Goal: Task Accomplishment & Management: Manage account settings

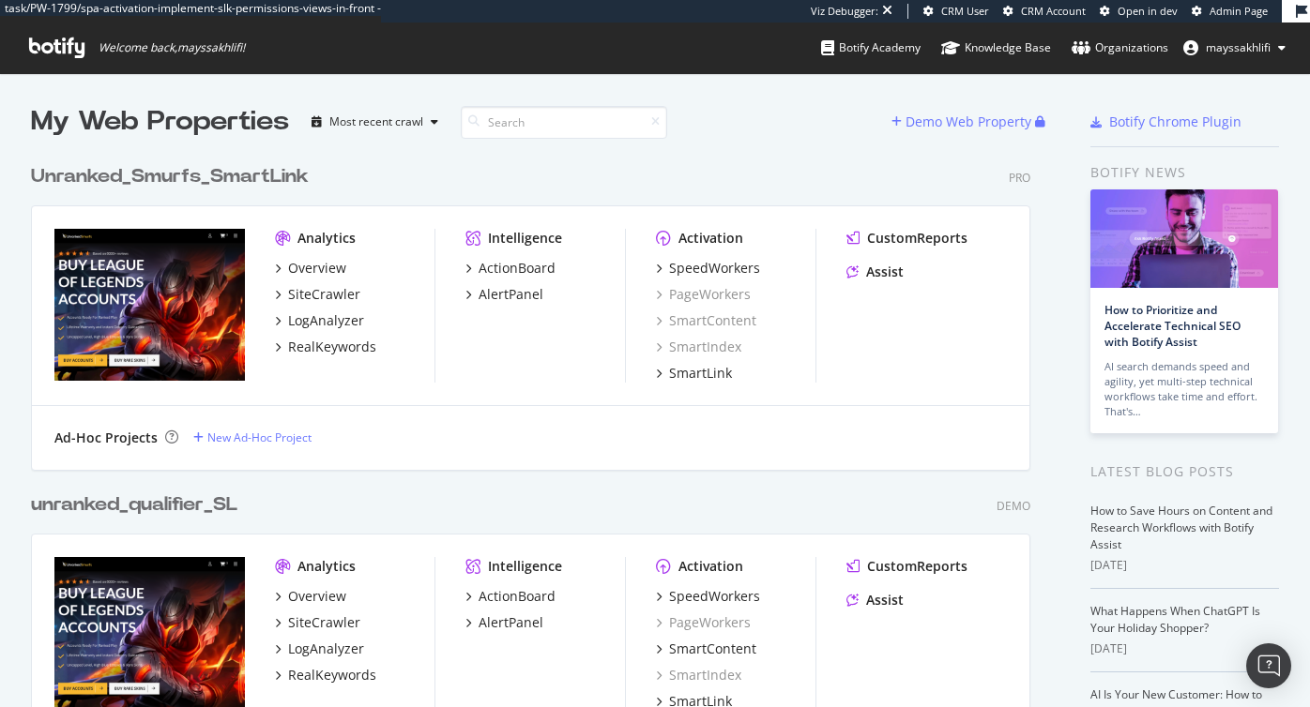
scroll to position [707, 1310]
click at [1111, 47] on div "Organizations" at bounding box center [1120, 47] width 97 height 19
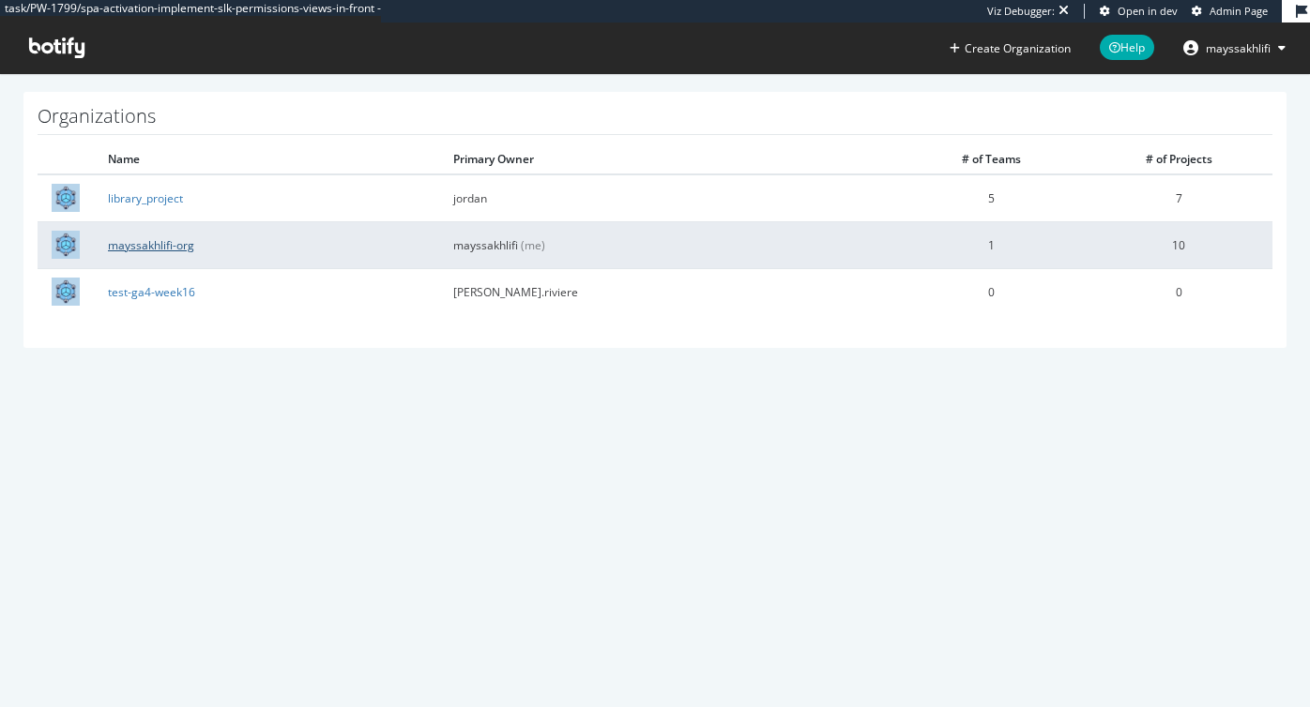
click at [157, 242] on link "mayssakhlifi-org" at bounding box center [151, 245] width 86 height 16
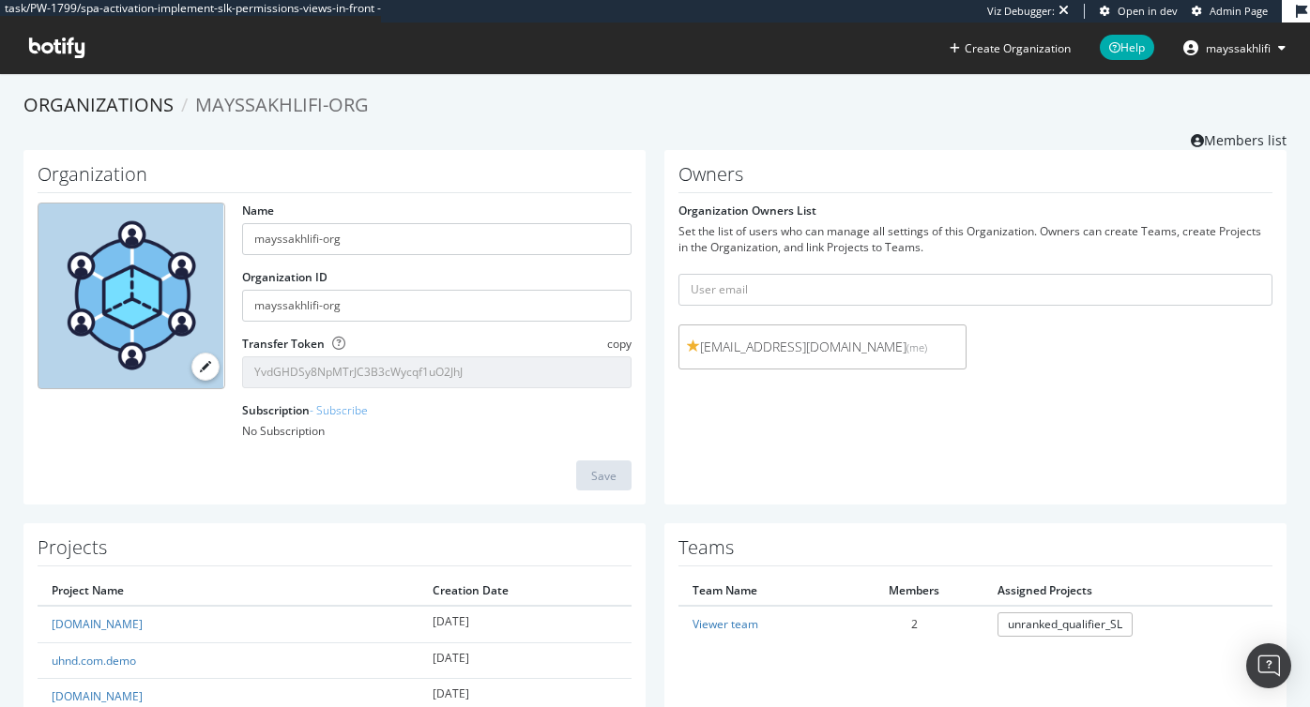
scroll to position [2, 0]
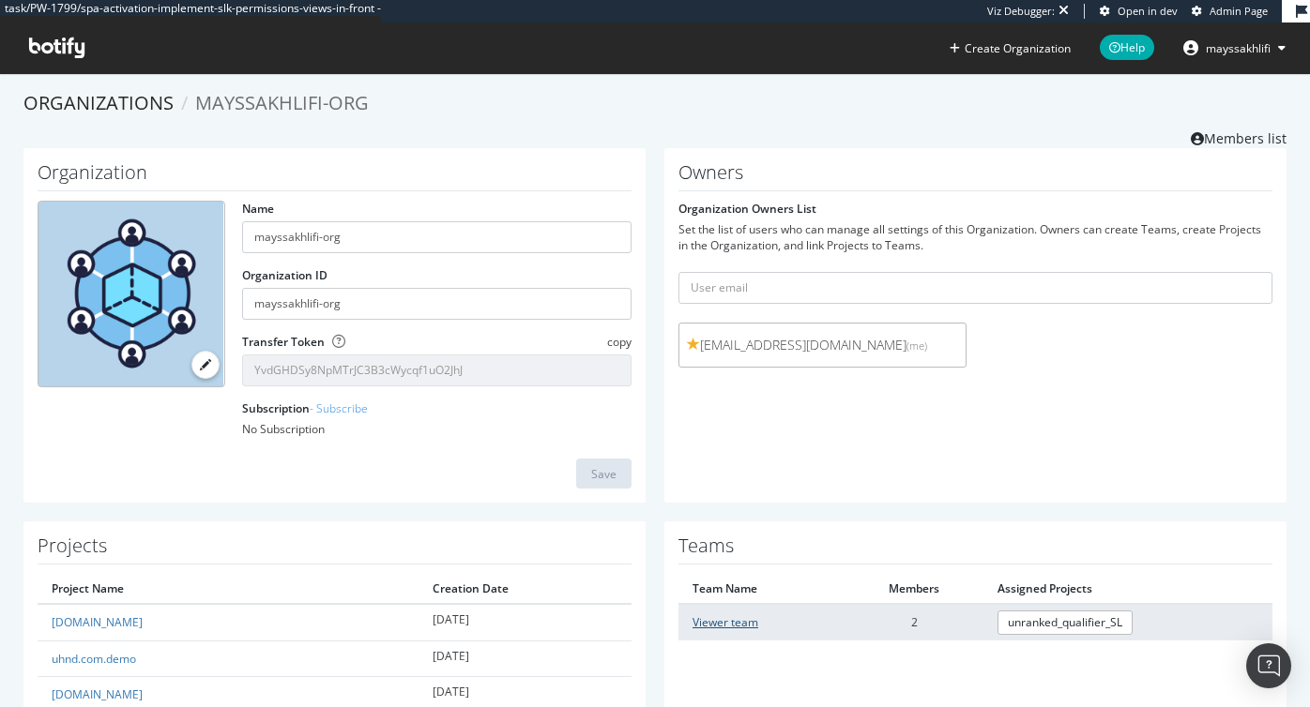
click at [732, 628] on link "Viewer team" at bounding box center [725, 623] width 66 height 16
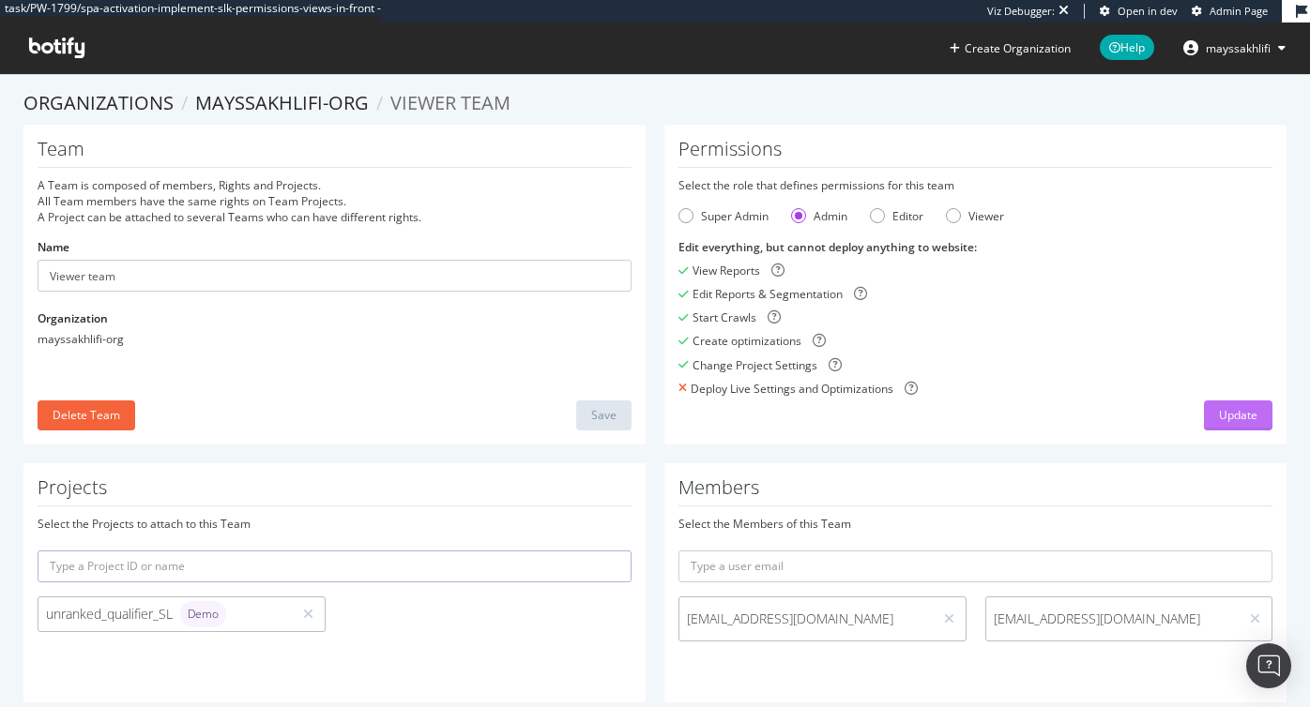
click at [1224, 409] on div "Update" at bounding box center [1238, 415] width 38 height 16
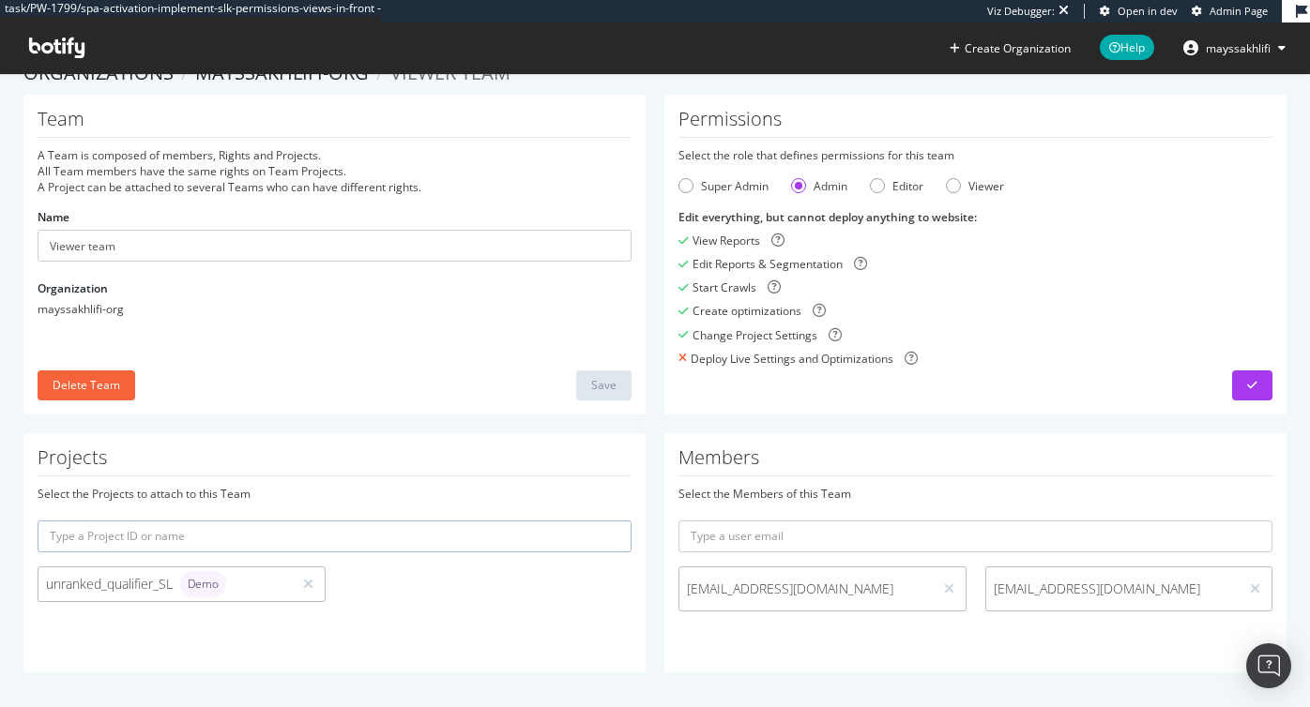
click at [1209, 51] on span "mayssakhlifi" at bounding box center [1238, 48] width 65 height 16
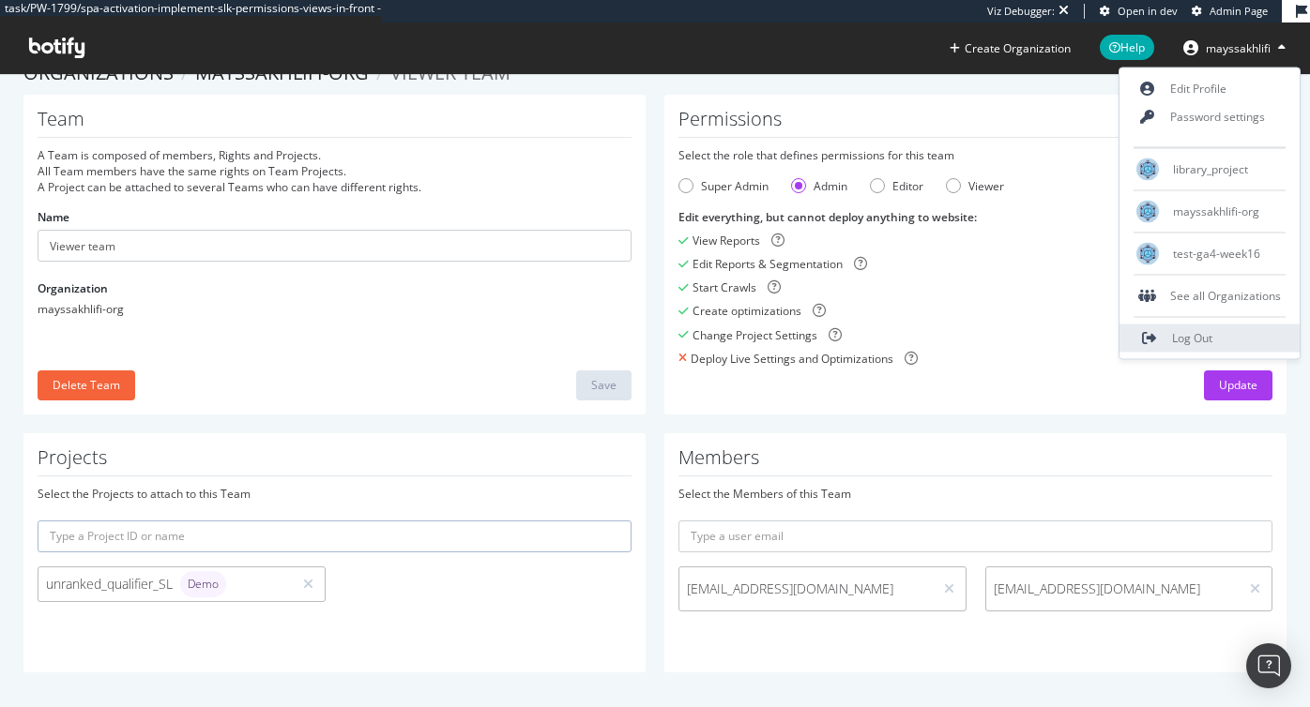
click at [1168, 338] on link "Log Out" at bounding box center [1209, 339] width 180 height 28
